Goal: Transaction & Acquisition: Purchase product/service

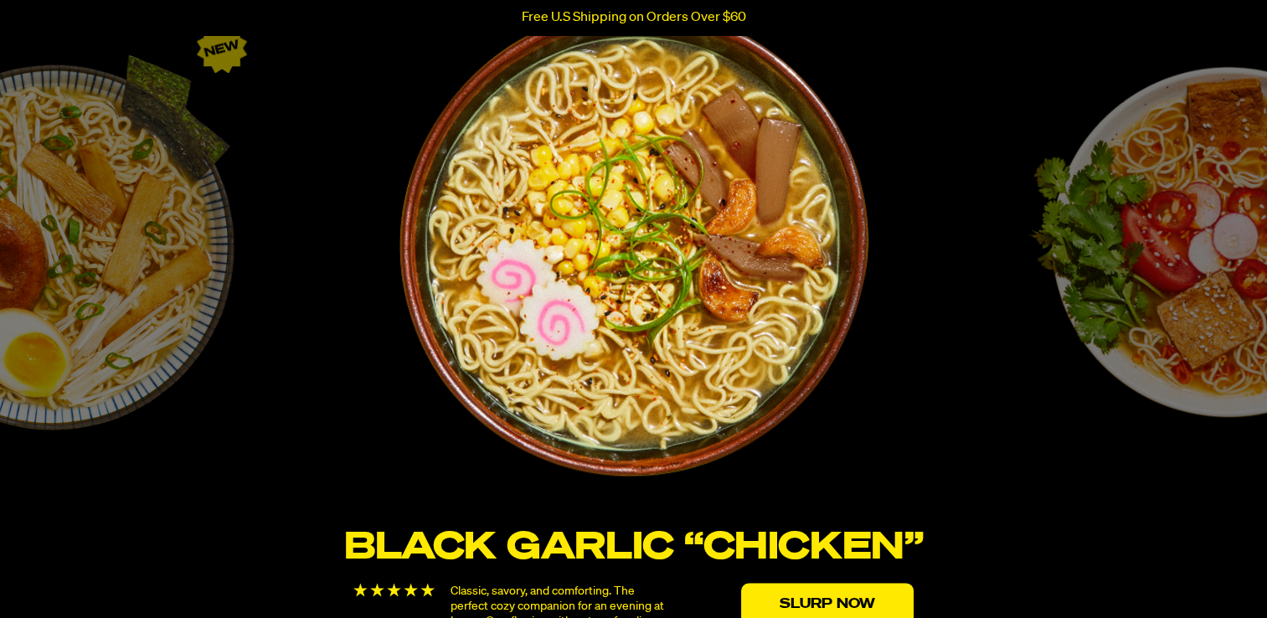
scroll to position [2808, 0]
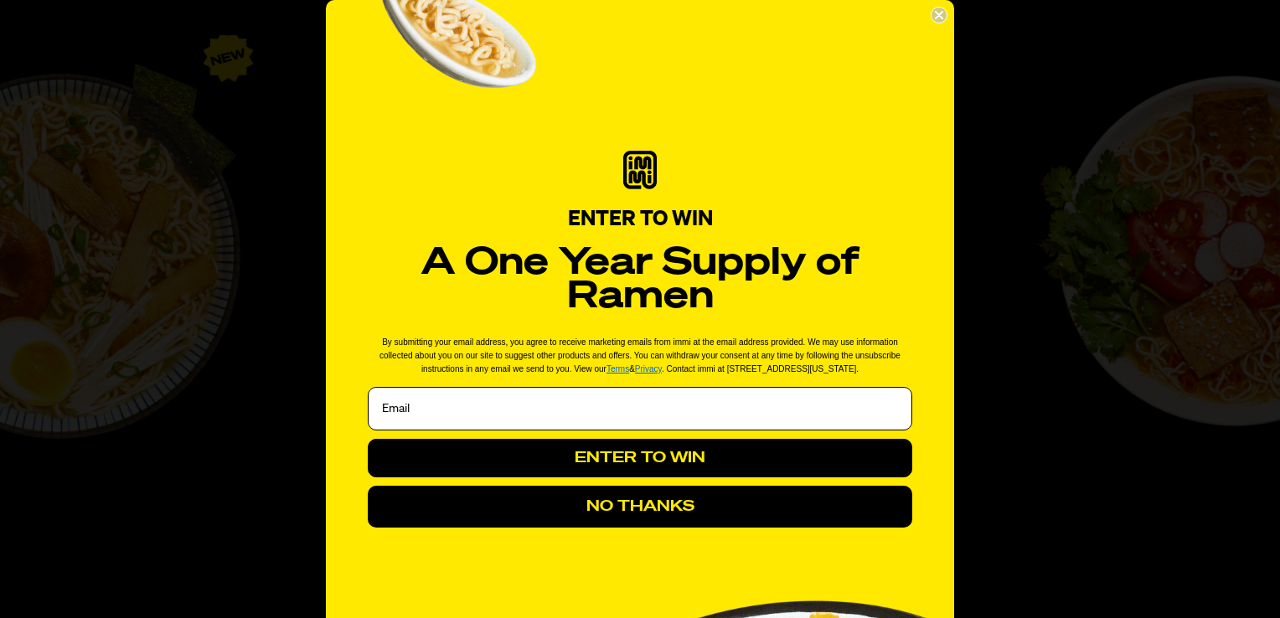
drag, startPoint x: 1278, startPoint y: 50, endPoint x: 1263, endPoint y: 265, distance: 215.7
click at [935, 12] on icon "Close dialog" at bounding box center [938, 15] width 7 height 7
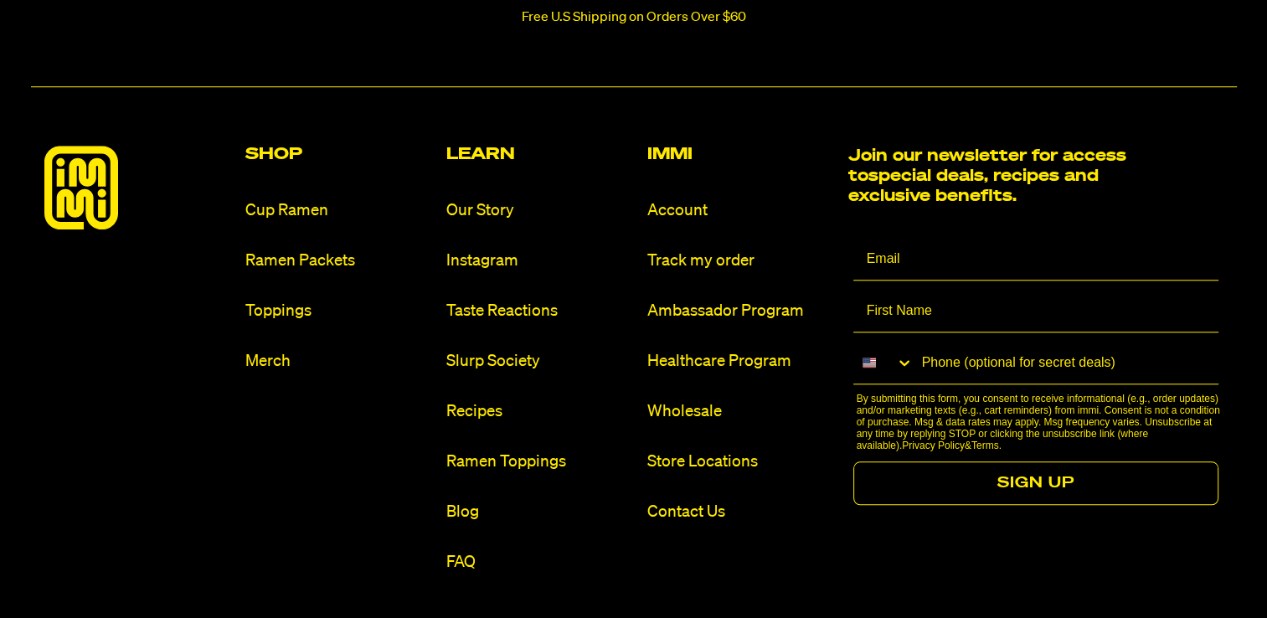
scroll to position [7723, 0]
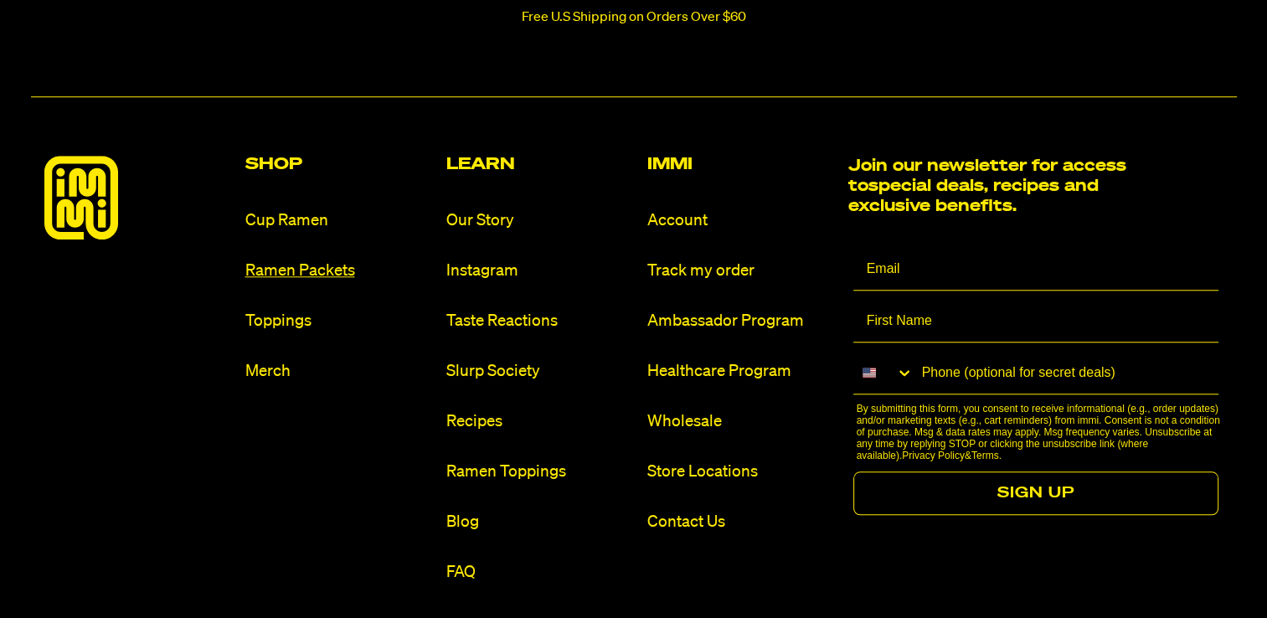
click at [322, 280] on link "Ramen Packets" at bounding box center [339, 271] width 188 height 23
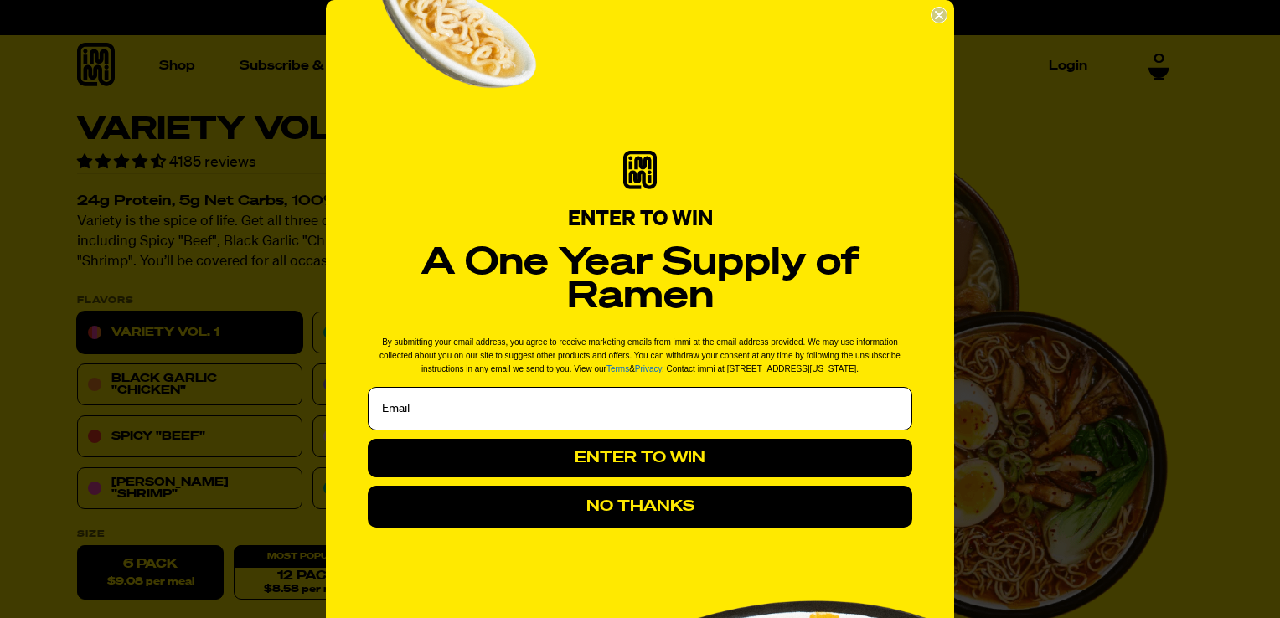
click at [935, 12] on icon "Close dialog" at bounding box center [938, 15] width 7 height 7
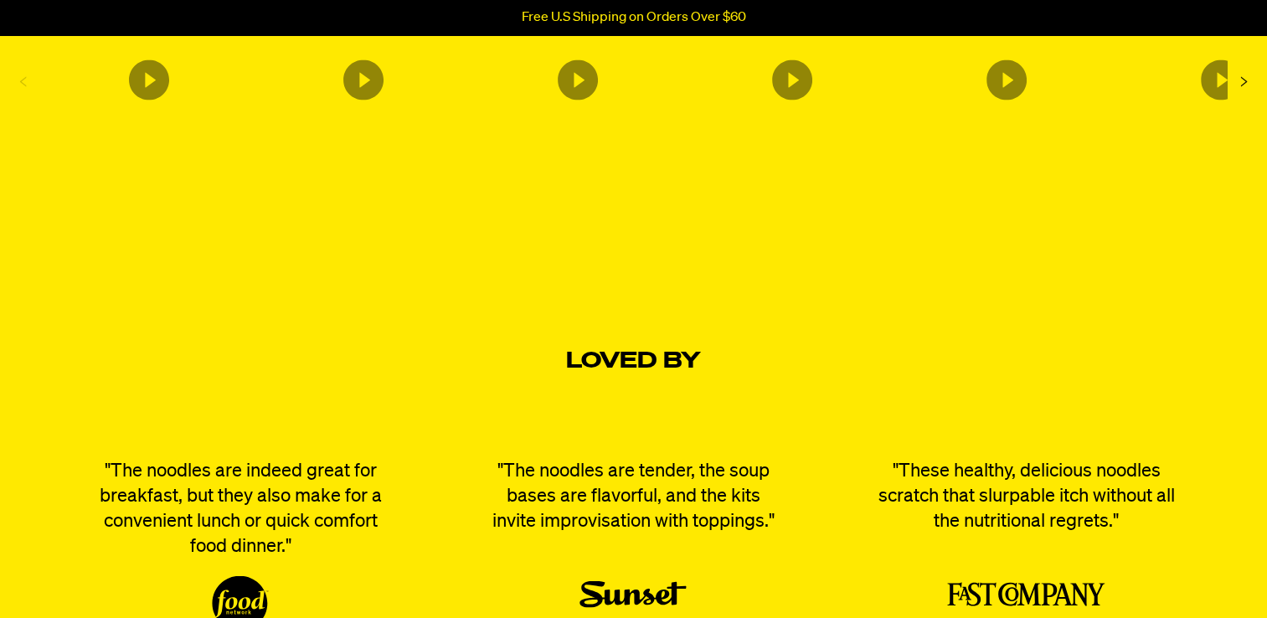
scroll to position [3199, 0]
